Goal: Information Seeking & Learning: Learn about a topic

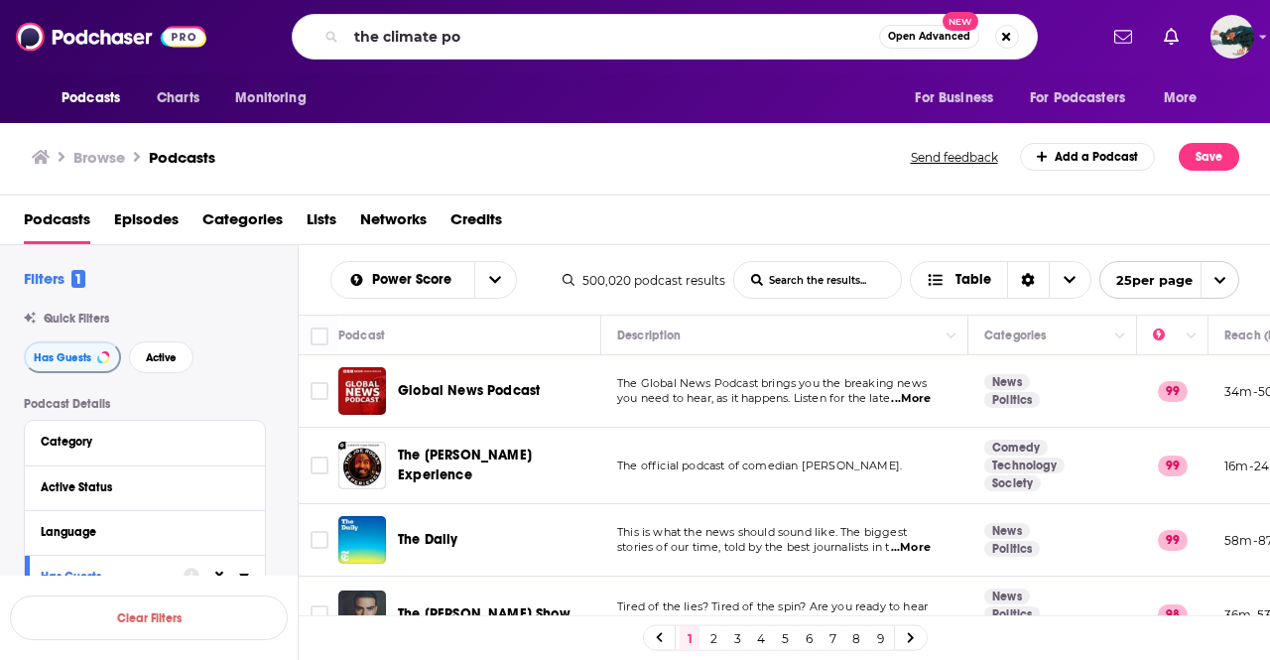
type input "the climate pod"
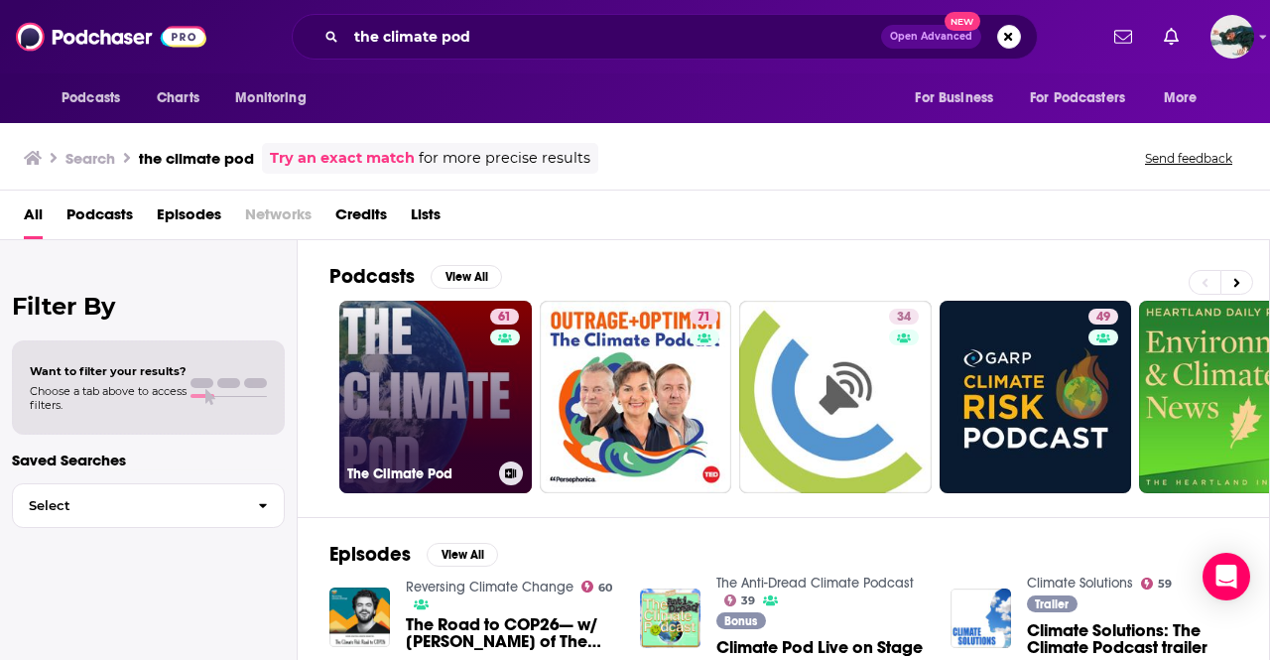
click at [514, 370] on div "61" at bounding box center [507, 385] width 34 height 153
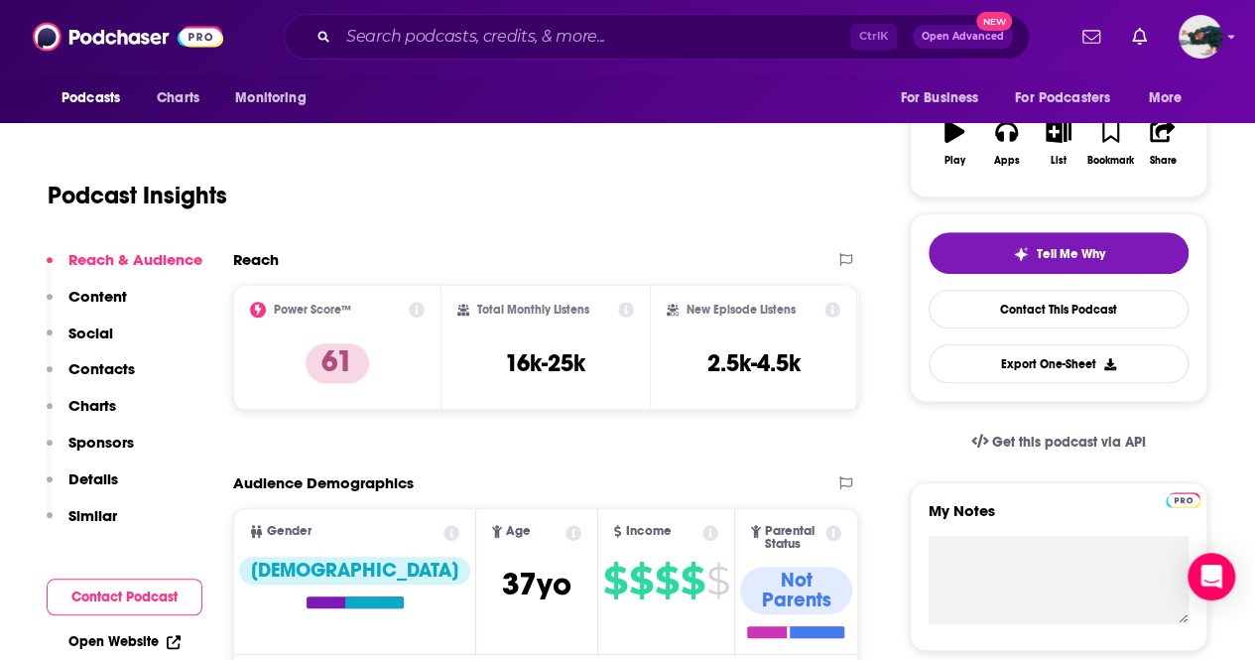
scroll to position [323, 0]
